Goal: Task Accomplishment & Management: Complete application form

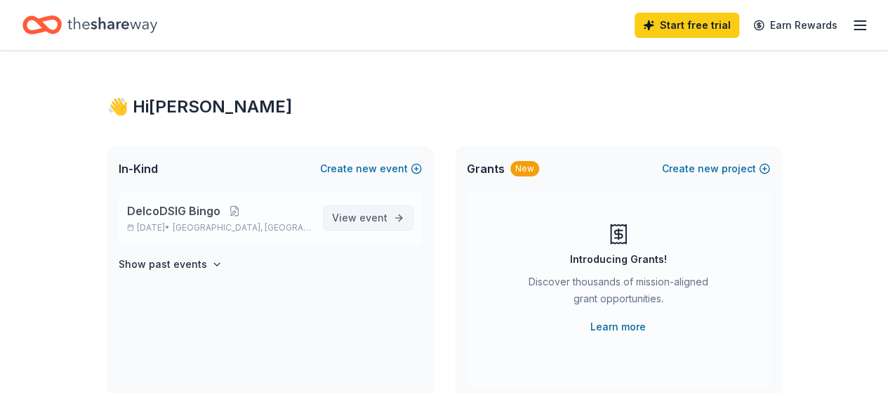
click at [353, 218] on span "View event" at bounding box center [359, 217] width 55 height 17
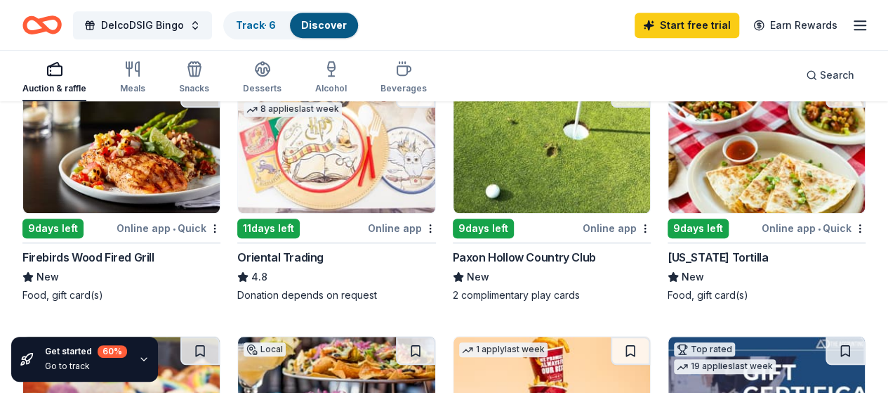
scroll to position [454, 0]
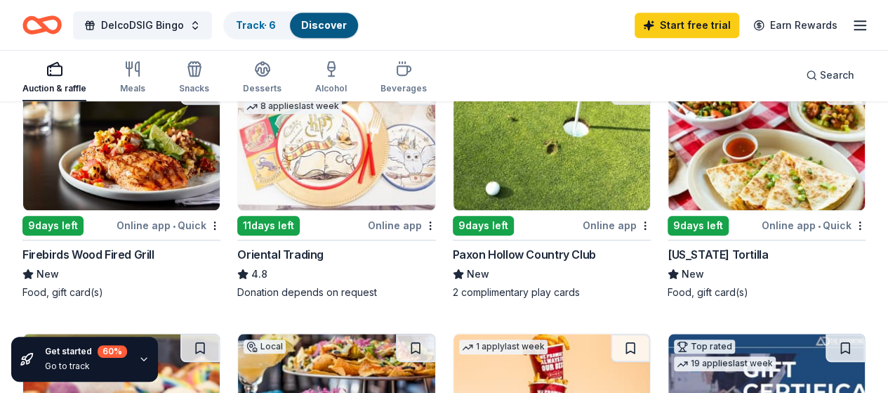
click at [454, 178] on img at bounding box center [552, 143] width 197 height 133
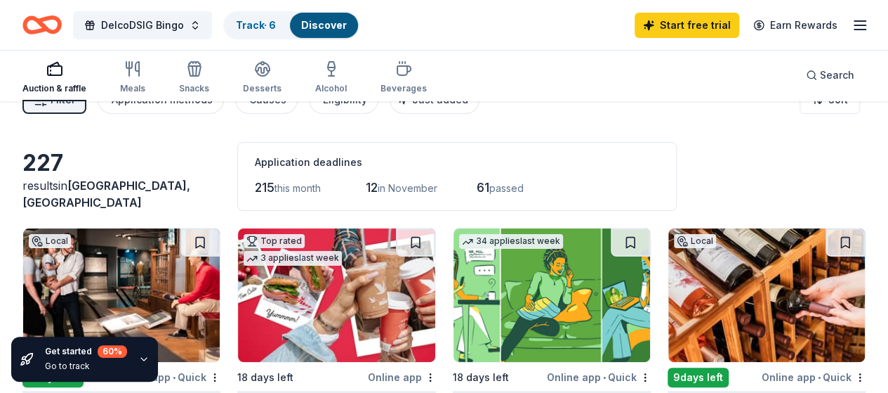
scroll to position [7, 0]
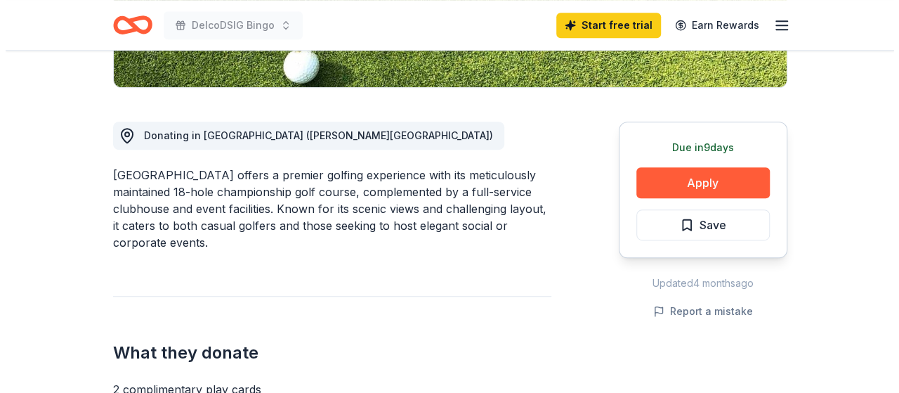
scroll to position [341, 0]
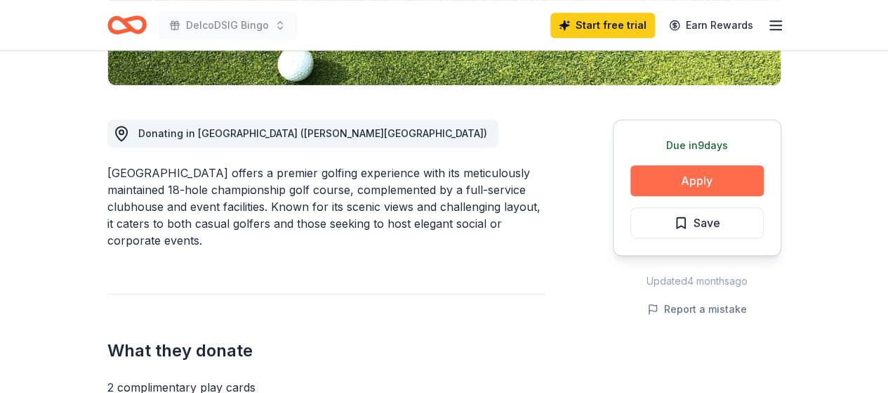
click at [687, 180] on button "Apply" at bounding box center [697, 180] width 133 height 31
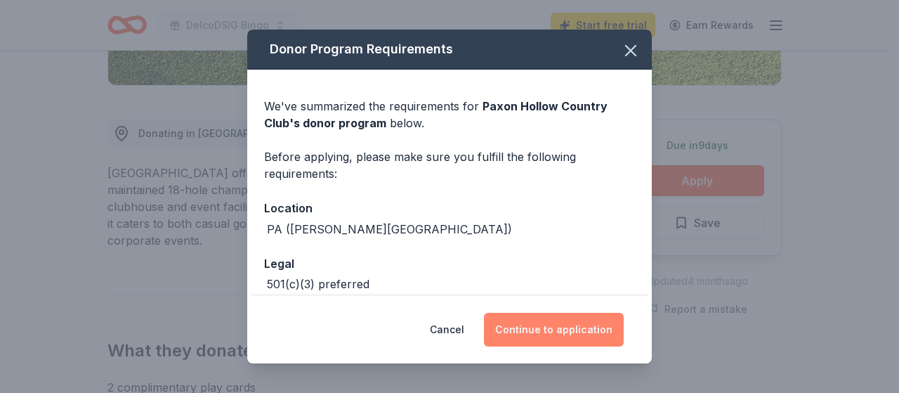
click at [574, 323] on button "Continue to application" at bounding box center [554, 329] width 140 height 34
